Goal: Communication & Community: Share content

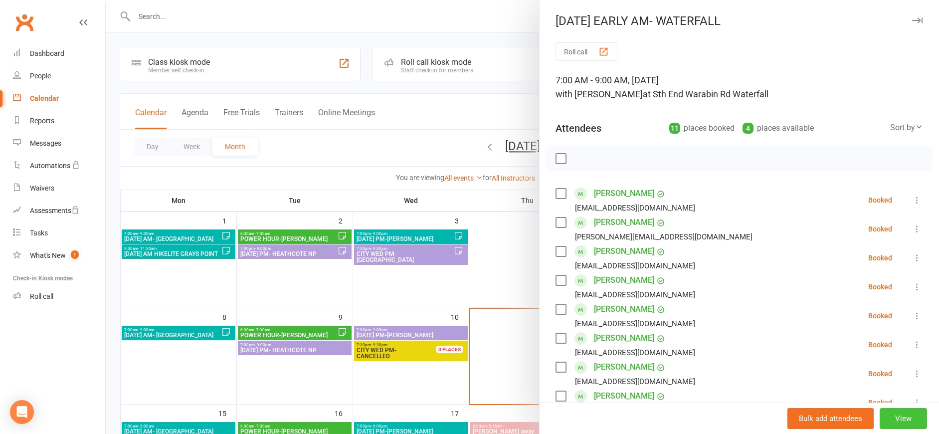
click at [885, 415] on button "View" at bounding box center [903, 418] width 47 height 21
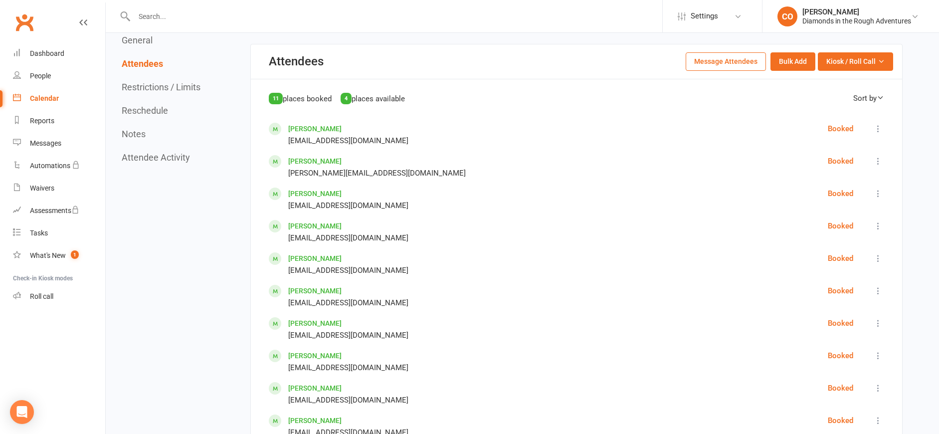
scroll to position [451, 0]
click at [739, 64] on button "Message Attendees" at bounding box center [726, 61] width 80 height 18
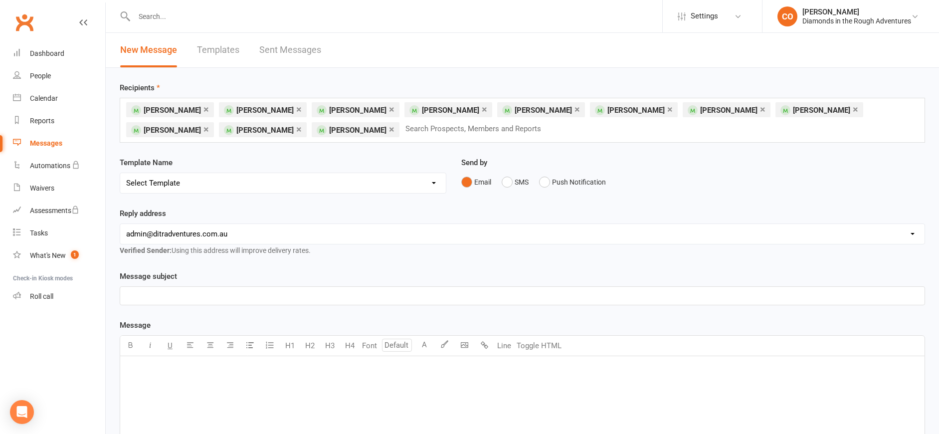
click at [289, 186] on select "Select Template [Email] Bring a Friend Member Email [Email] DIAMOND VIRTUAL TRA…" at bounding box center [283, 183] width 326 height 20
select select "20"
click at [120, 173] on select "Select Template [Email] Bring a Friend Member Email [Email] DIAMOND VIRTUAL TRA…" at bounding box center [283, 183] width 326 height 20
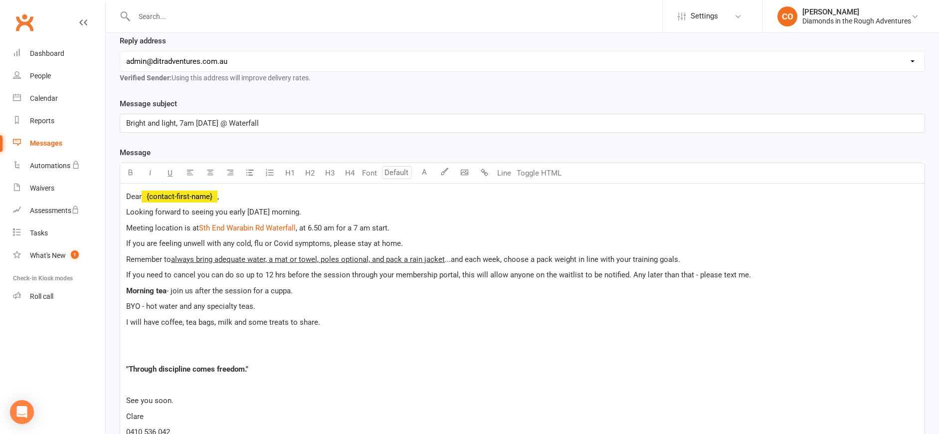
scroll to position [174, 0]
click at [227, 211] on span "Looking forward to seeing you early on Friday morning." at bounding box center [213, 210] width 175 height 9
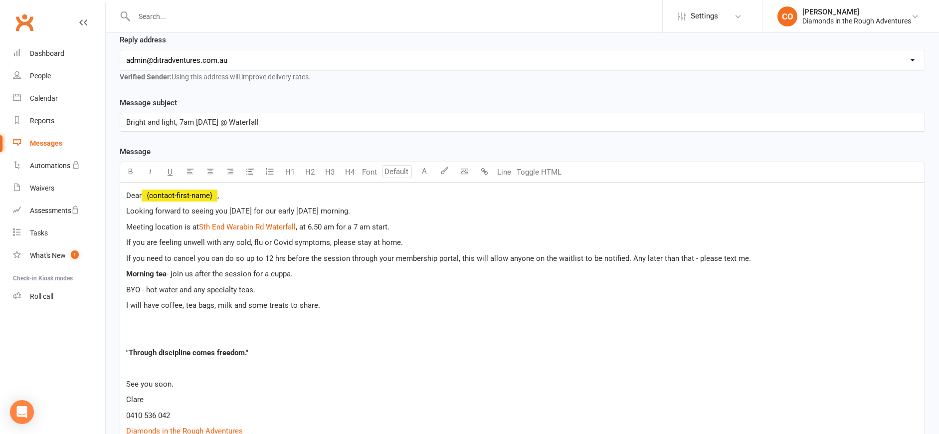
click at [312, 210] on span "Looking forward to seeing you tomorrow for our early on Friday morning." at bounding box center [238, 210] width 224 height 9
click at [350, 209] on span "Looking forward to seeing you tomorrow for our early Friday morning." at bounding box center [238, 210] width 224 height 9
click at [240, 328] on div "Dear ﻿ {contact-first-name} , Looking forward to seeing you tomorrow for our ea…" at bounding box center [522, 321] width 804 height 277
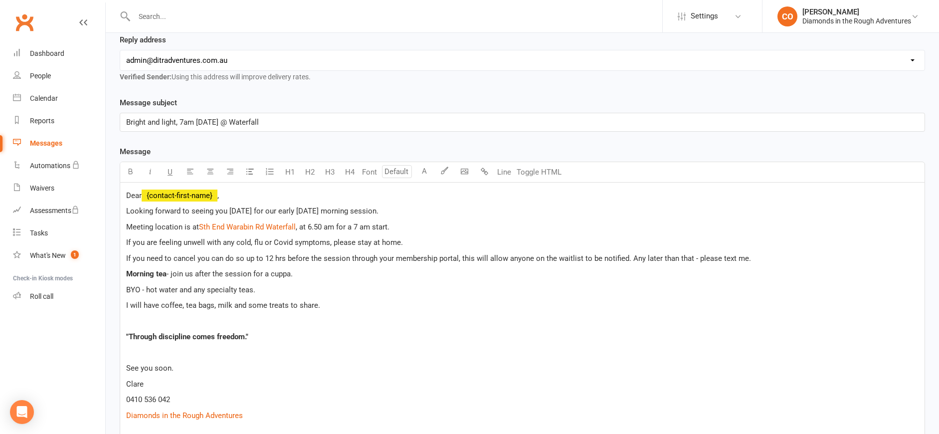
click at [146, 291] on span "BYO - hot water and any specialty teas." at bounding box center [190, 289] width 129 height 9
click at [423, 227] on p "Meeting location is at $ Sth End Warabin Rd Waterfall $ , at 6.50 am for a 7 am…" at bounding box center [522, 227] width 792 height 12
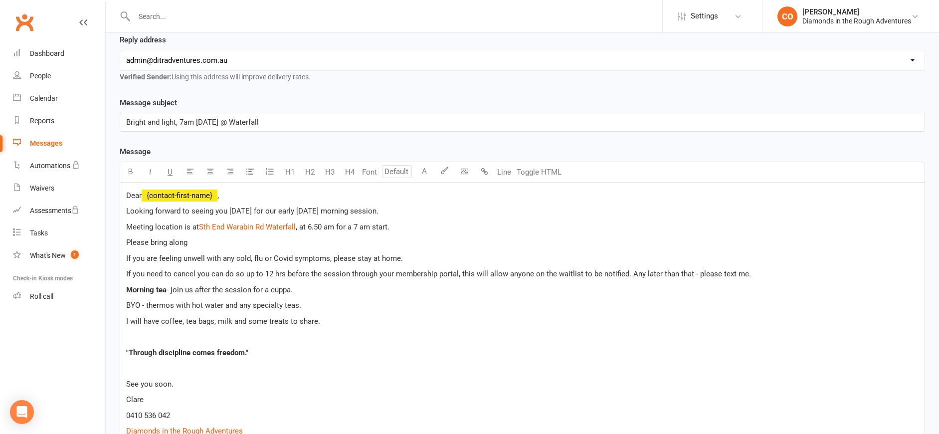
drag, startPoint x: 200, startPoint y: 244, endPoint x: 126, endPoint y: 242, distance: 74.3
click at [126, 242] on p "Please bring along" at bounding box center [522, 242] width 792 height 12
click at [253, 240] on span "Remember to bring adequate water, a mat or towel, poles optional, and pack a ra…" at bounding box center [391, 242] width 531 height 9
click at [336, 242] on span "Remember to bring adequate water, a yoga mat or towel, poles optional, and pack…" at bounding box center [400, 242] width 549 height 9
click at [449, 243] on span "Remember to bring adequate water, a yoga mat or towel, poles are optional, and …" at bounding box center [407, 242] width 562 height 9
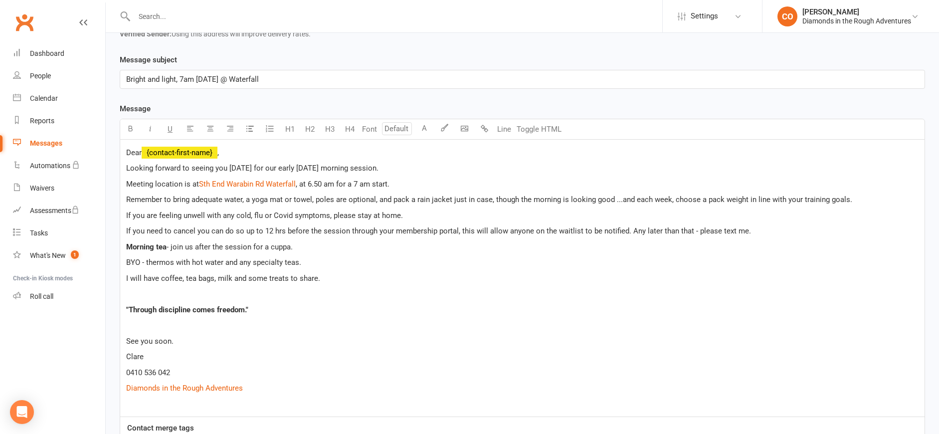
scroll to position [216, 0]
drag, startPoint x: 246, startPoint y: 313, endPoint x: 130, endPoint y: 310, distance: 116.2
click at [130, 310] on span ""Through discipline comes freedom."" at bounding box center [187, 310] width 122 height 9
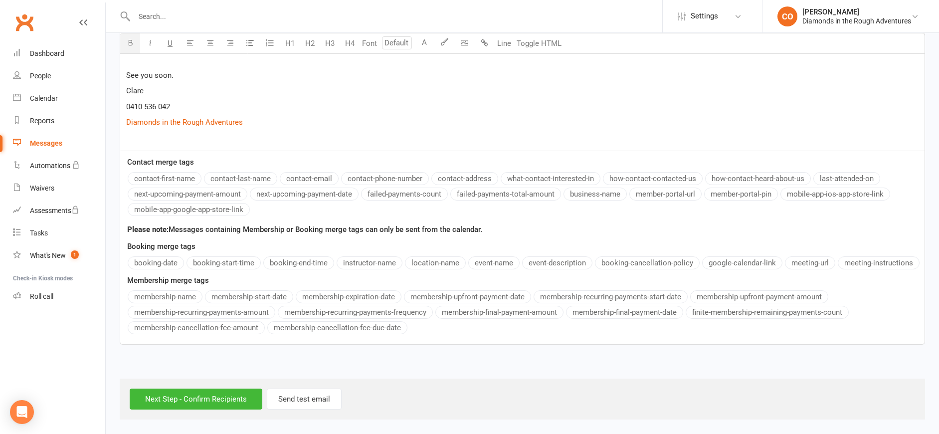
scroll to position [482, 0]
click at [177, 396] on input "Next Step - Confirm Recipients" at bounding box center [196, 399] width 133 height 21
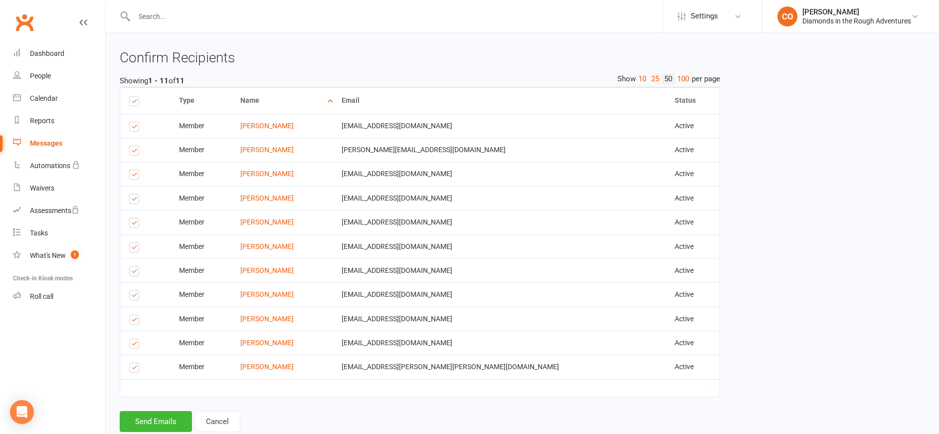
scroll to position [482, 0]
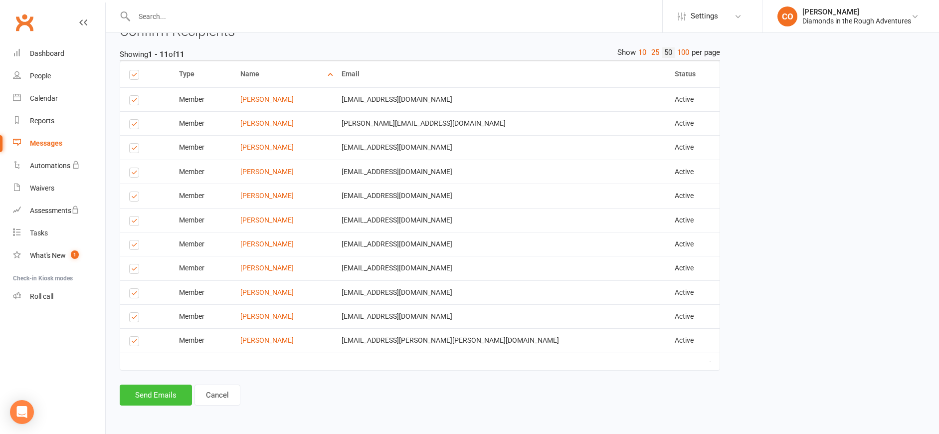
click at [168, 399] on button "Send Emails" at bounding box center [156, 394] width 72 height 21
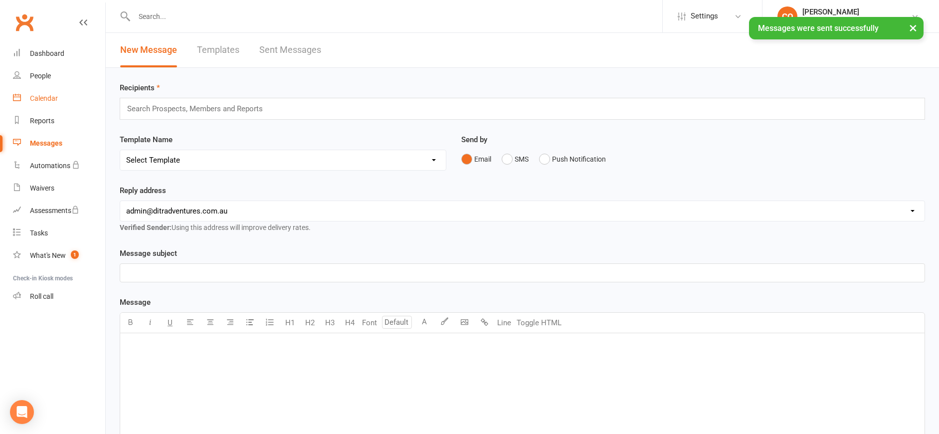
click at [58, 96] on link "Calendar" at bounding box center [59, 98] width 92 height 22
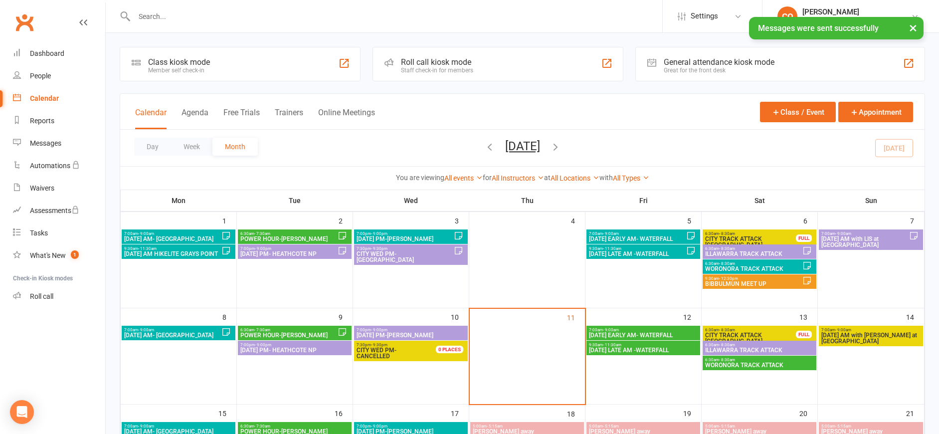
click at [612, 345] on span "- 11:30am" at bounding box center [612, 345] width 18 height 4
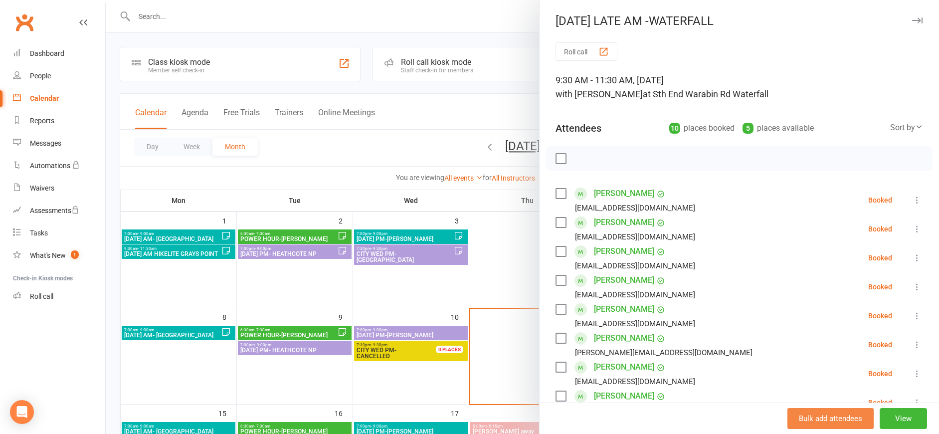
click at [823, 416] on button "Bulk add attendees" at bounding box center [830, 418] width 86 height 21
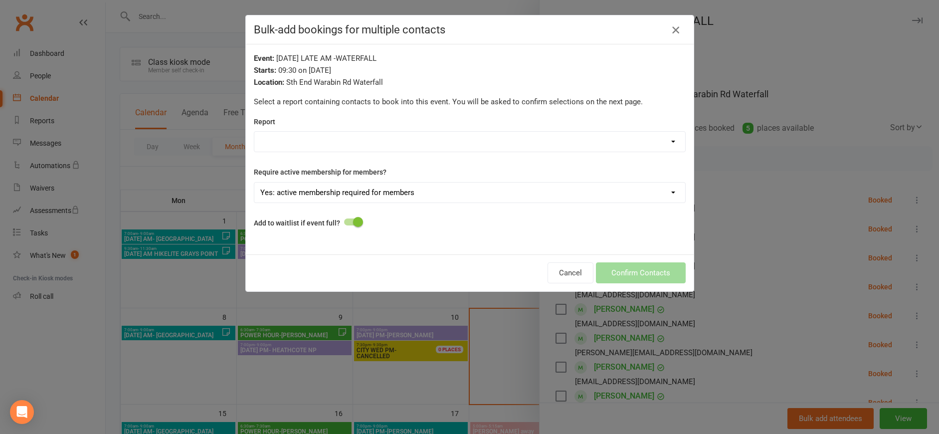
click at [670, 25] on icon "button" at bounding box center [676, 30] width 12 height 12
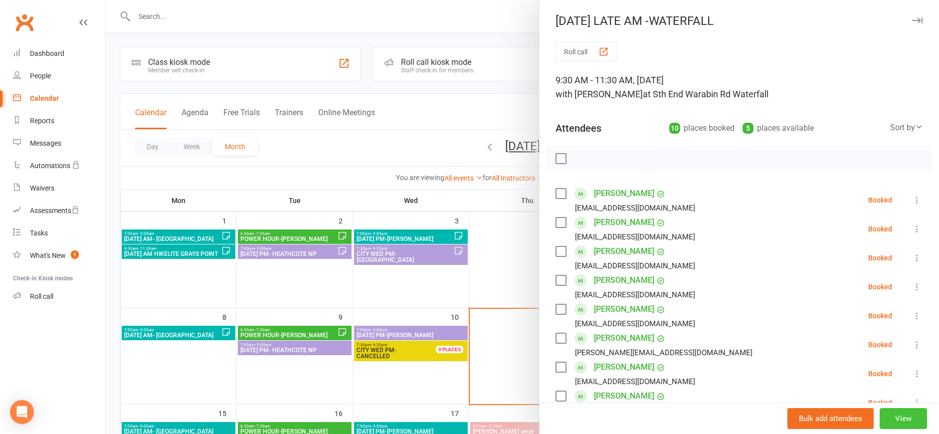
click at [882, 417] on button "View" at bounding box center [903, 418] width 47 height 21
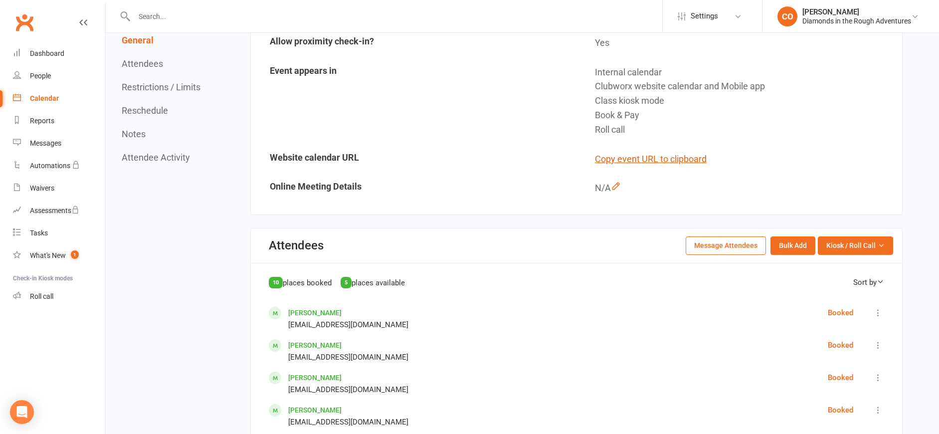
scroll to position [267, 0]
click at [721, 250] on button "Message Attendees" at bounding box center [726, 244] width 80 height 18
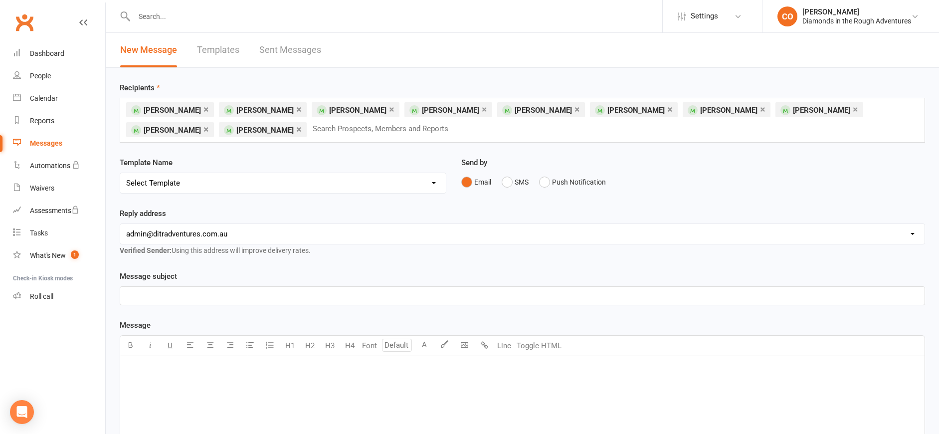
click at [419, 177] on select "Select Template [Email] Bring a Friend Member Email [Email] DIAMOND VIRTUAL TRA…" at bounding box center [283, 183] width 326 height 20
select select "13"
click at [120, 173] on select "Select Template [Email] Bring a Friend Member Email [Email] DIAMOND VIRTUAL TRA…" at bounding box center [283, 183] width 326 height 20
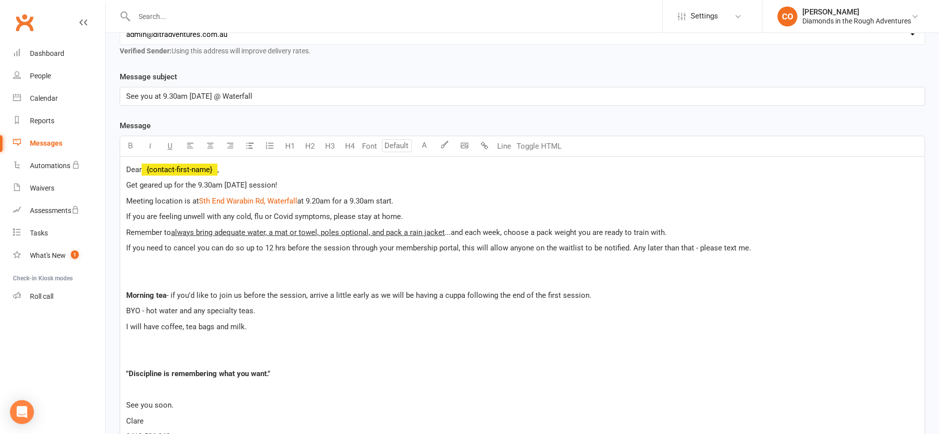
scroll to position [203, 0]
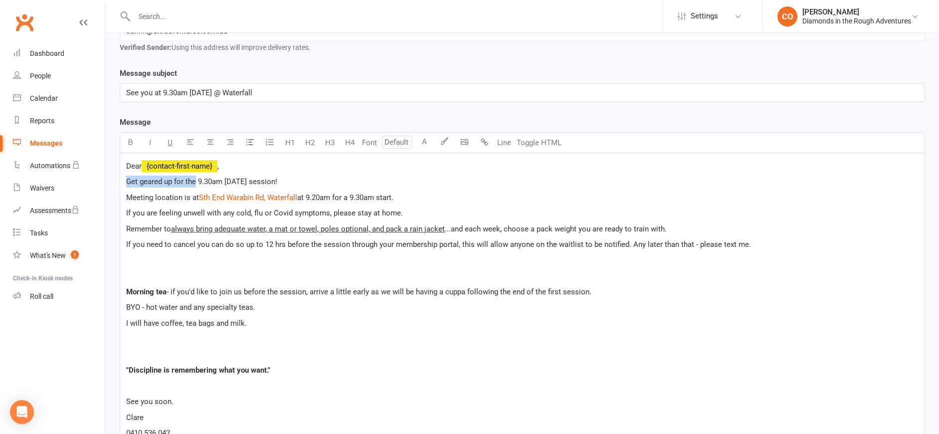
drag, startPoint x: 196, startPoint y: 182, endPoint x: 121, endPoint y: 175, distance: 75.6
click at [121, 175] on div "Dear ﻿ {contact-first-name} , Get geared up for the 9.30am Friday session! Meet…" at bounding box center [522, 315] width 804 height 324
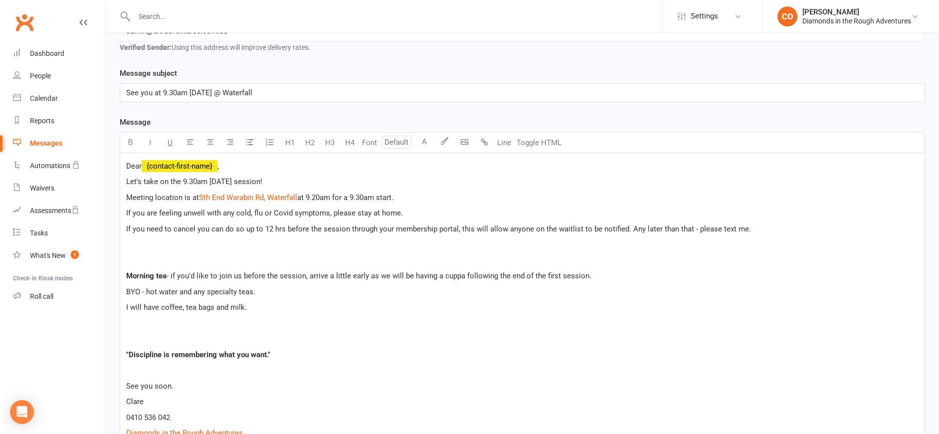
click at [269, 181] on p "Let's take on the 9.30am Friday session!" at bounding box center [522, 182] width 792 height 12
click at [413, 199] on p "Meeting location is at $ Sth End Warabin Rd, Waterfall $ at 9.20am for a 9.30am…" at bounding box center [522, 197] width 792 height 12
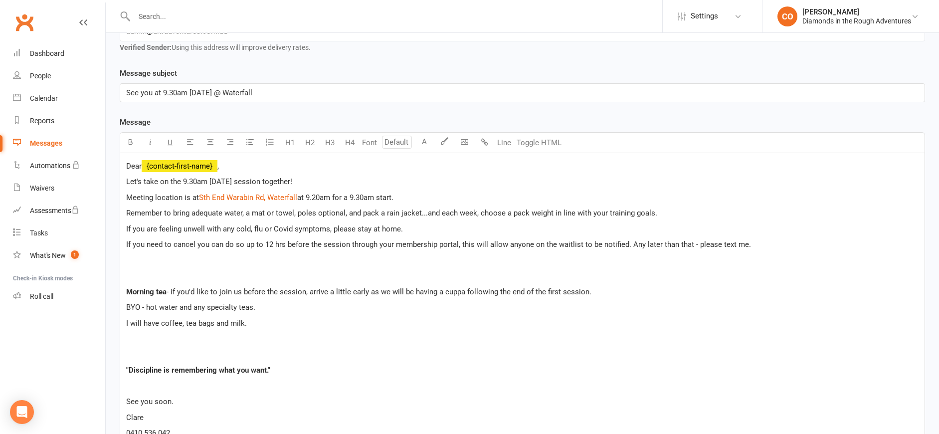
click at [254, 213] on span "Remember to bring adequate water, a mat or towel, poles optional, and pack a ra…" at bounding box center [391, 212] width 531 height 9
click at [216, 263] on p at bounding box center [522, 260] width 792 height 12
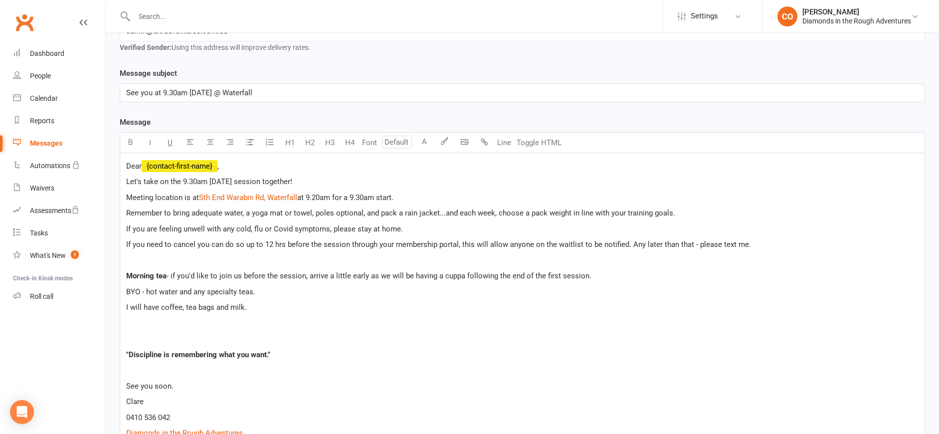
click at [145, 292] on span "BYO - hot water and any specialty teas." at bounding box center [190, 291] width 129 height 9
click at [225, 335] on p at bounding box center [522, 339] width 792 height 12
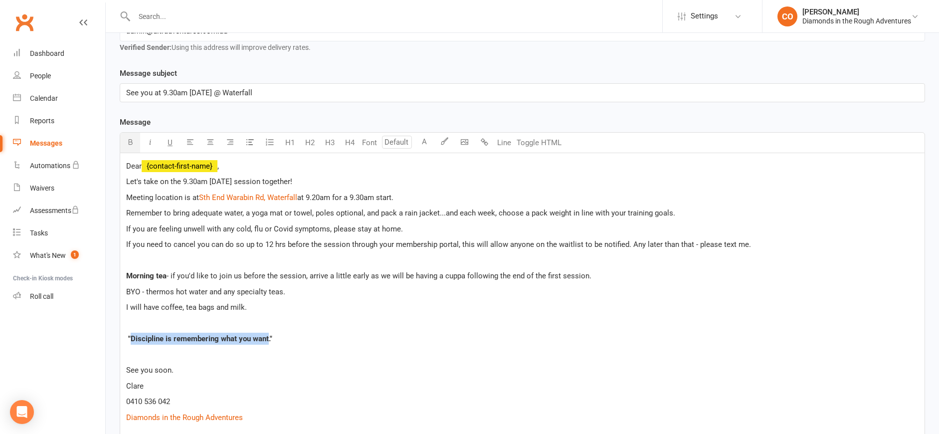
drag, startPoint x: 268, startPoint y: 338, endPoint x: 131, endPoint y: 337, distance: 137.1
click at [131, 337] on span ""Discipline is remembering what you want."" at bounding box center [200, 338] width 144 height 9
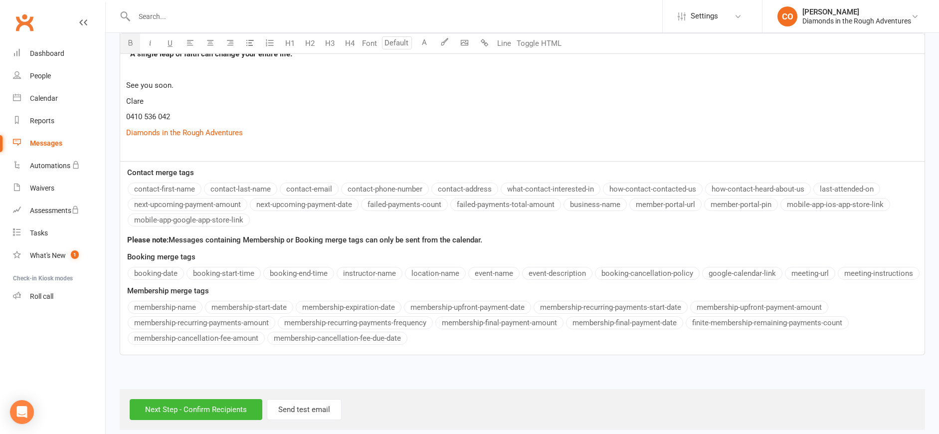
scroll to position [498, 0]
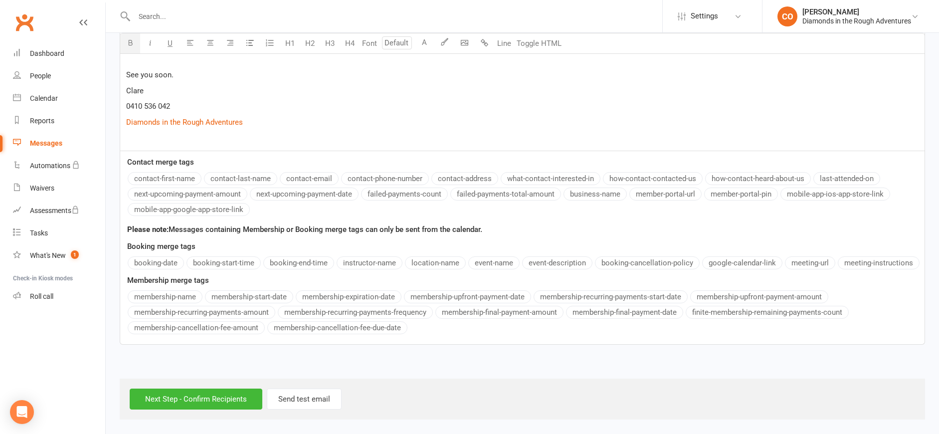
click at [212, 384] on div "Next Step - Confirm Recipients Send test email" at bounding box center [522, 399] width 805 height 41
click at [212, 395] on input "Next Step - Confirm Recipients" at bounding box center [196, 398] width 133 height 21
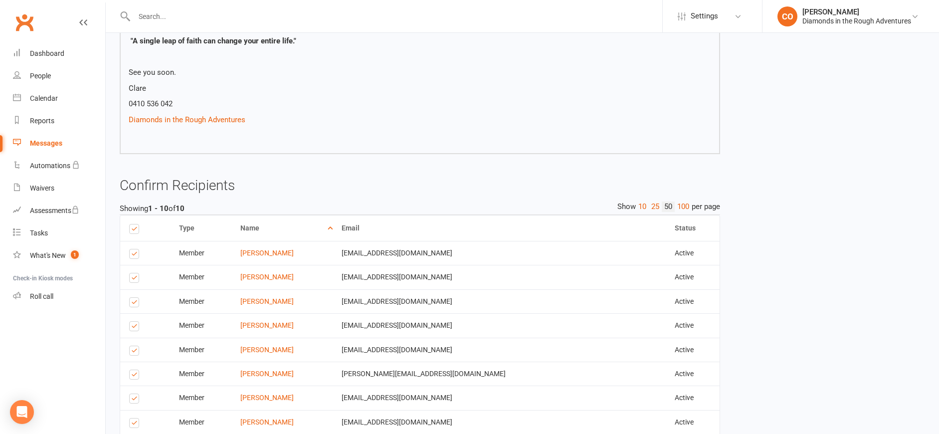
scroll to position [461, 0]
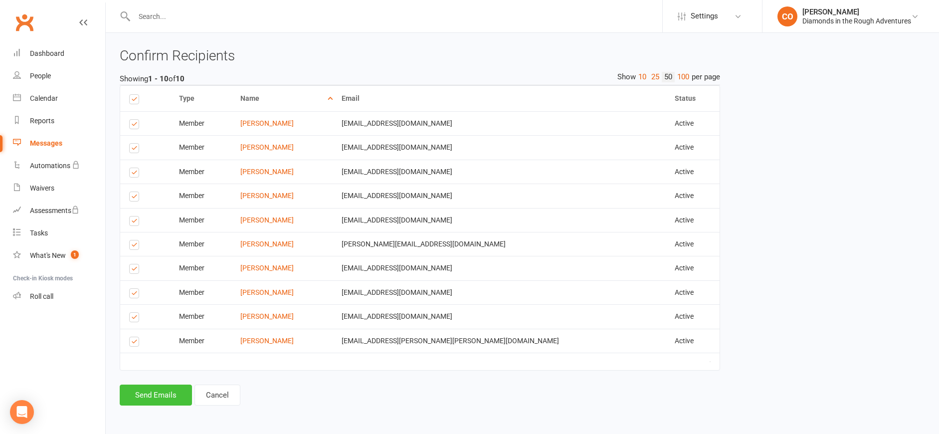
click at [162, 401] on button "Send Emails" at bounding box center [156, 394] width 72 height 21
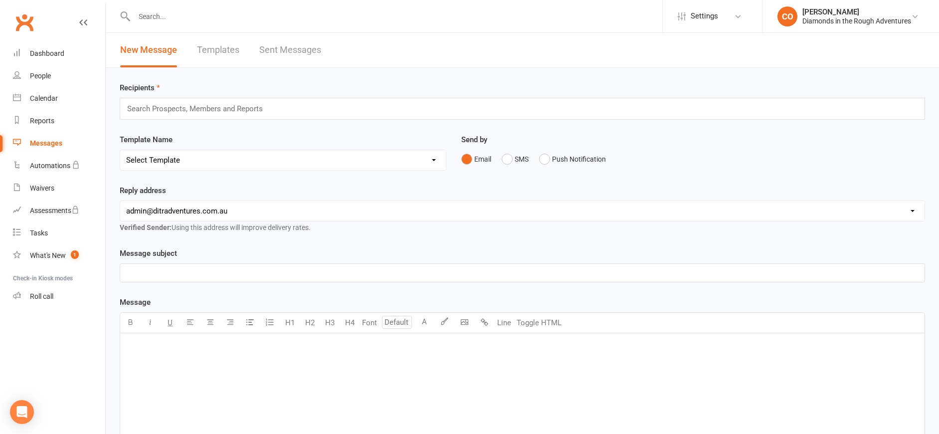
click at [277, 48] on link "Sent Messages" at bounding box center [290, 50] width 62 height 34
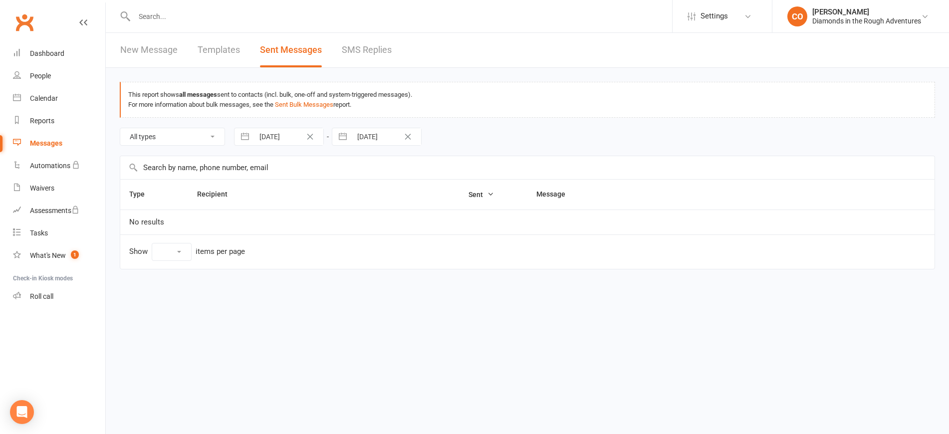
select select "100"
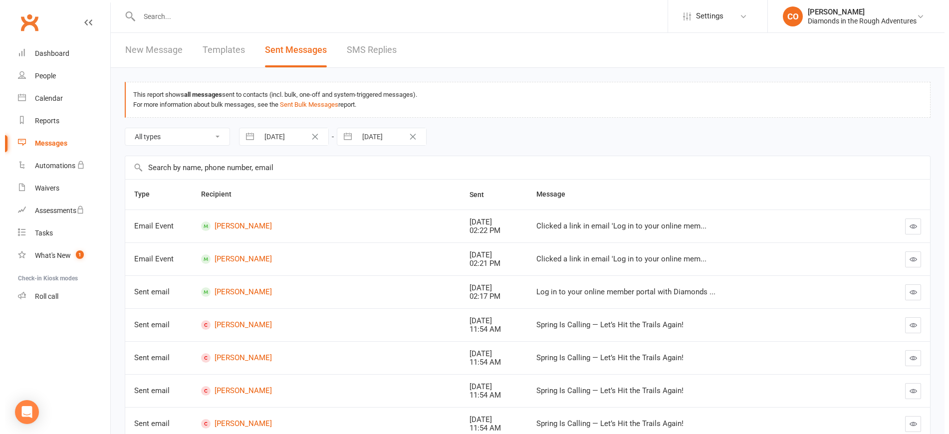
scroll to position [117, 0]
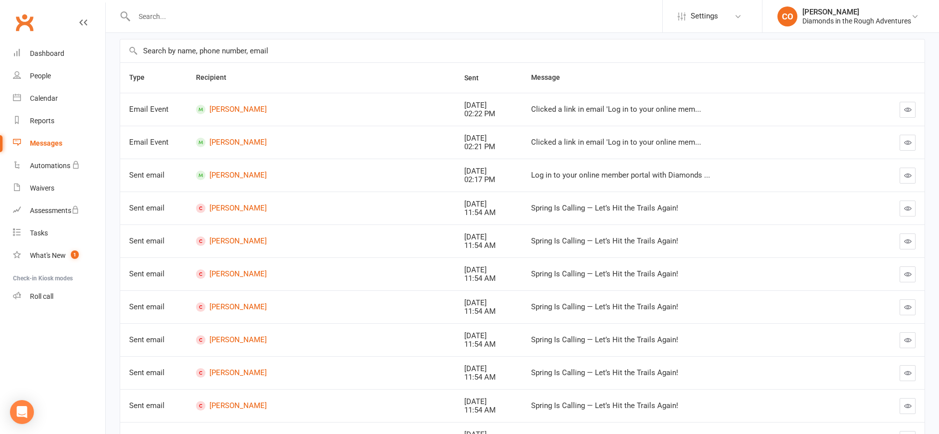
click at [910, 207] on icon "button" at bounding box center [907, 207] width 7 height 7
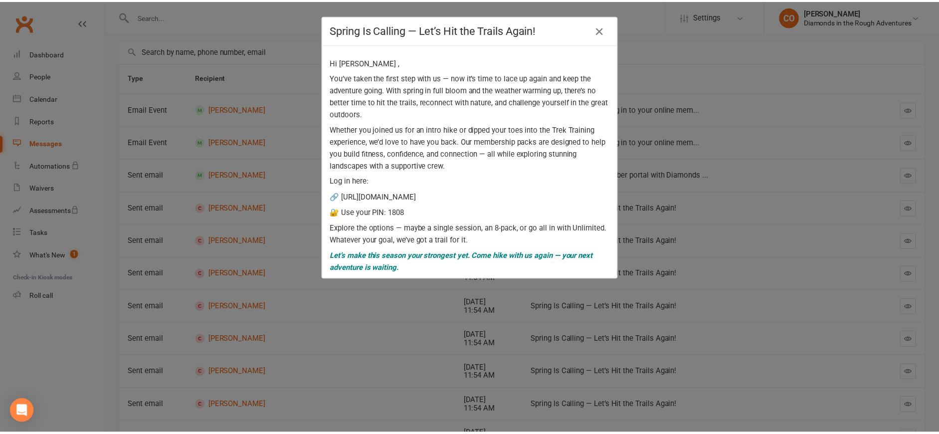
scroll to position [38, 0]
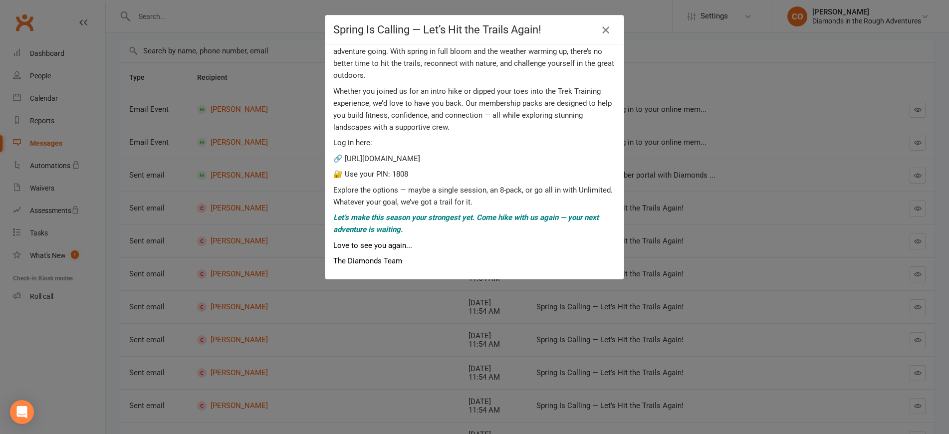
click at [601, 33] on icon "button" at bounding box center [605, 30] width 12 height 12
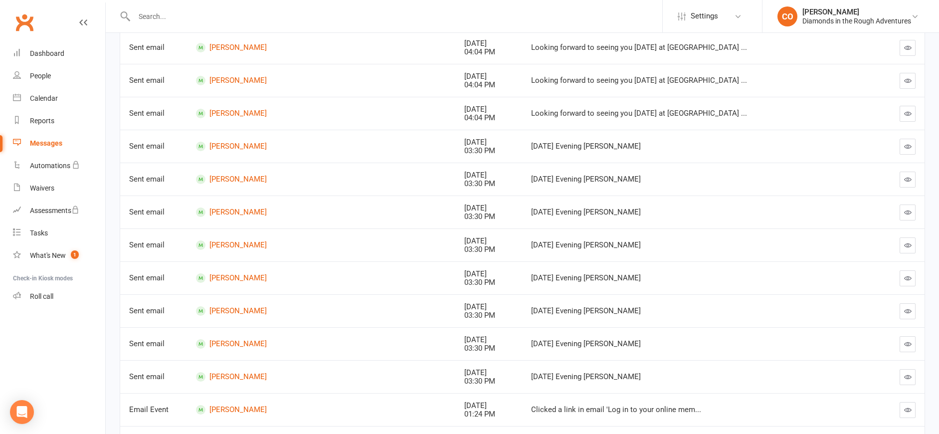
scroll to position [1432, 0]
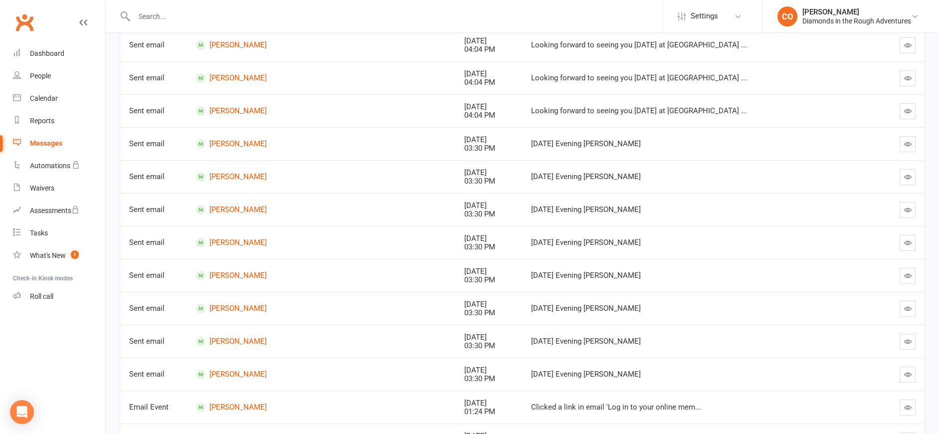
click at [906, 306] on icon "button" at bounding box center [907, 308] width 7 height 7
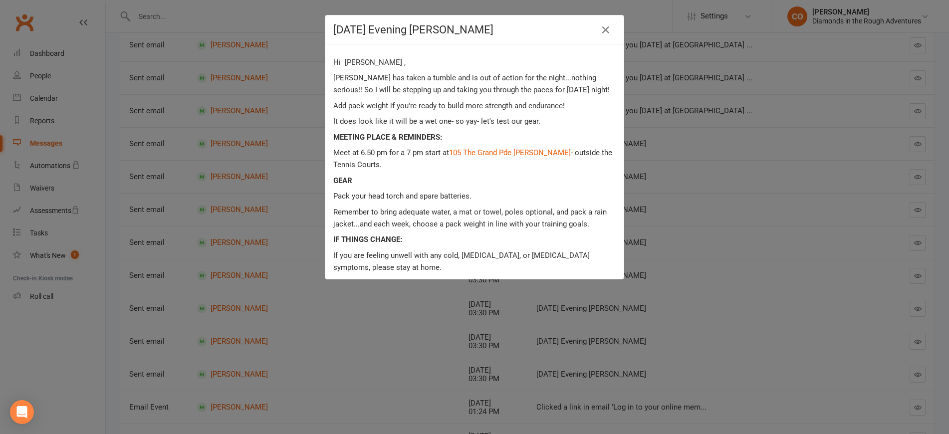
drag, startPoint x: 586, startPoint y: 225, endPoint x: 310, endPoint y: 214, distance: 276.5
click at [310, 214] on div "[DATE] Evening [PERSON_NAME] Hi [PERSON_NAME] , [PERSON_NAME] has taken a tumbl…" at bounding box center [474, 217] width 949 height 434
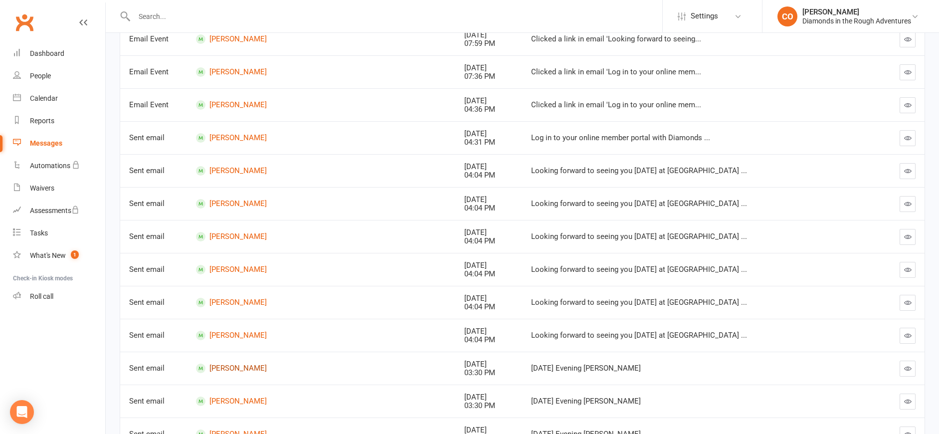
scroll to position [1249, 0]
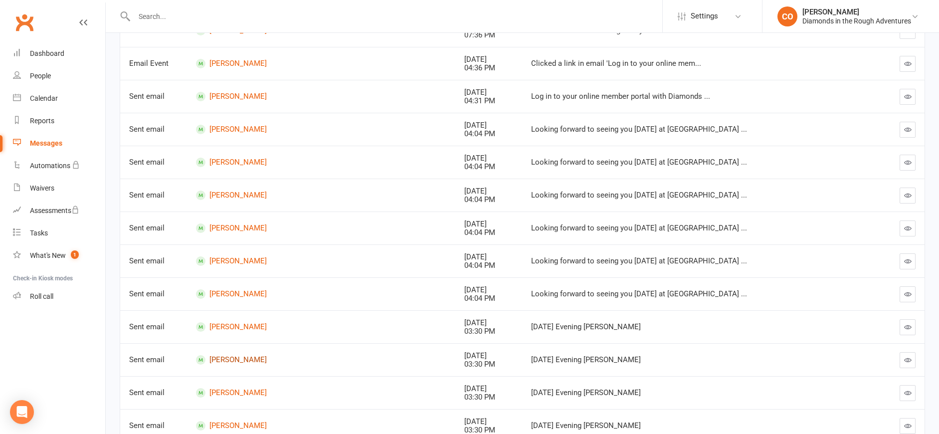
click at [246, 360] on link "[PERSON_NAME]" at bounding box center [321, 359] width 250 height 9
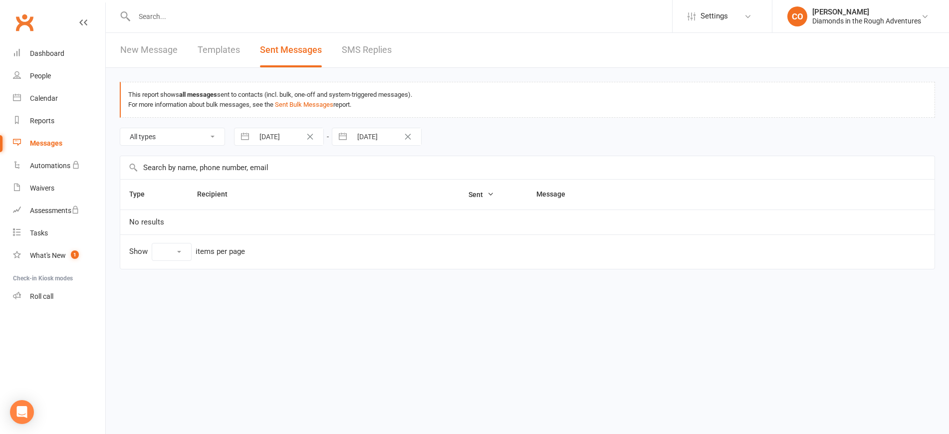
select select "100"
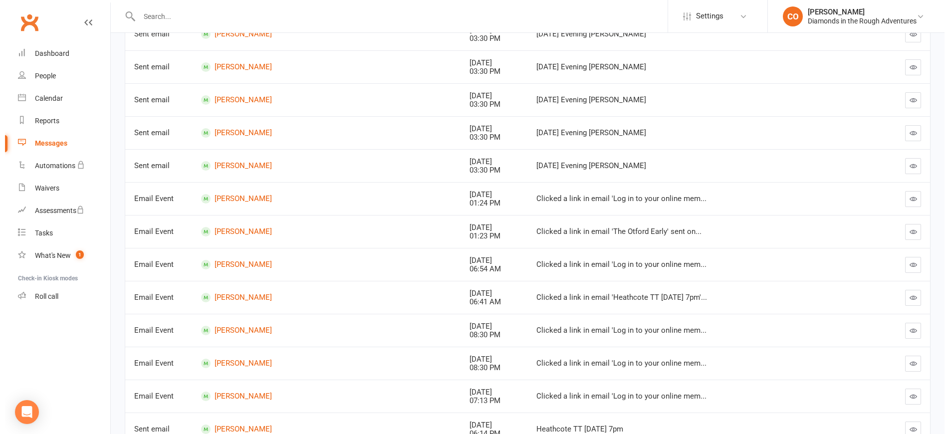
scroll to position [1641, 0]
click at [908, 163] on icon "button" at bounding box center [907, 165] width 7 height 7
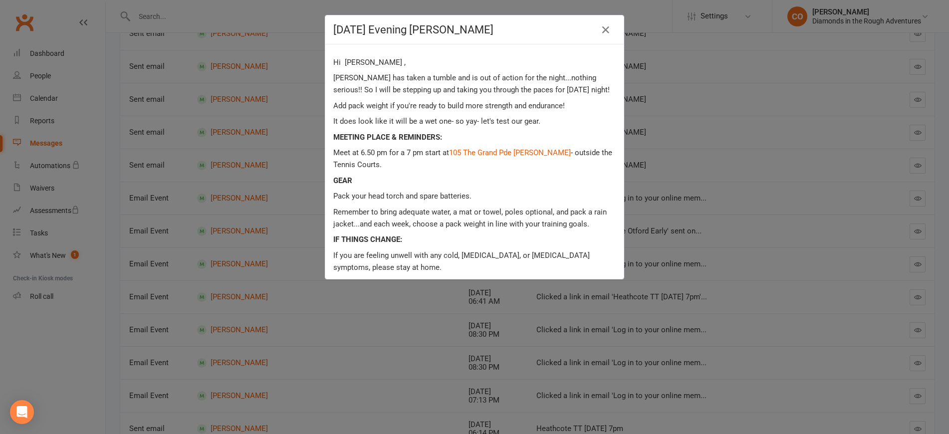
drag, startPoint x: 584, startPoint y: 226, endPoint x: 330, endPoint y: 209, distance: 255.4
click at [333, 209] on p "Remember to bring adequate water, a mat or towel, poles optional, and pack a ra…" at bounding box center [474, 218] width 282 height 24
copy p "Remember to bring adequate water, a mat or towel, poles optional, and pack a ra…"
